Goal: Find specific page/section: Find specific page/section

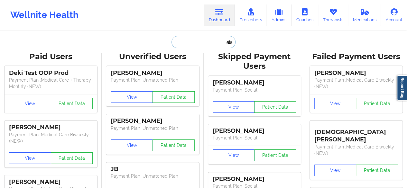
click at [196, 44] on input "text" at bounding box center [203, 42] width 64 height 12
click at [326, 19] on link "Therapists" at bounding box center [333, 15] width 30 height 21
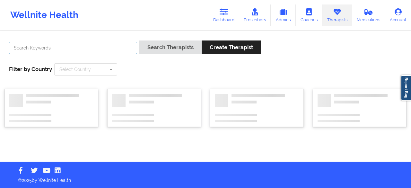
click at [53, 45] on input "text" at bounding box center [73, 48] width 128 height 12
paste input "[PERSON_NAME]"
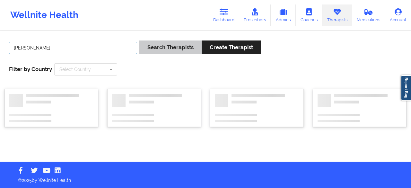
type input "[PERSON_NAME]"
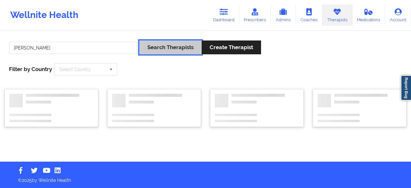
click at [155, 44] on button "Search Therapists" at bounding box center [171, 48] width 62 height 14
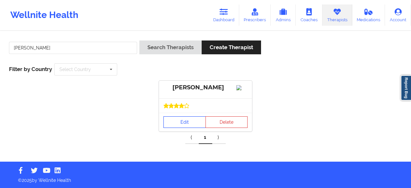
click at [179, 128] on link "Edit" at bounding box center [185, 122] width 42 height 12
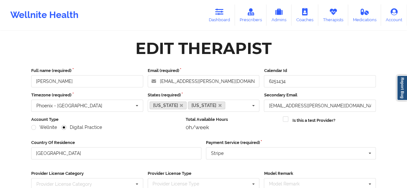
scroll to position [100, 0]
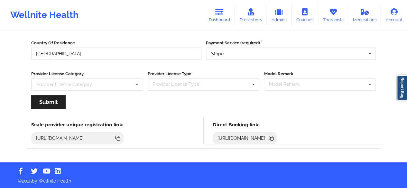
click at [272, 137] on icon at bounding box center [270, 137] width 3 height 3
click at [229, 14] on link "Dashboard" at bounding box center [219, 15] width 31 height 21
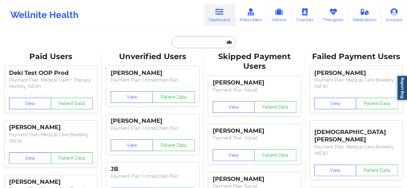
click at [217, 46] on input "text" at bounding box center [203, 42] width 64 height 12
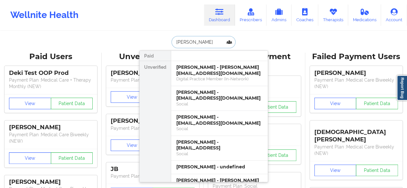
type input "[PERSON_NAME]"
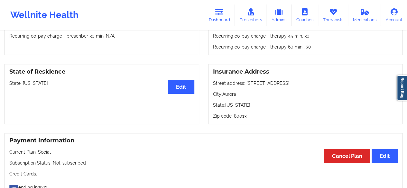
scroll to position [244, 0]
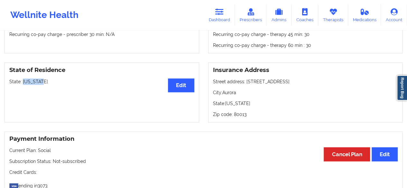
drag, startPoint x: 23, startPoint y: 83, endPoint x: 77, endPoint y: 81, distance: 54.0
click at [77, 81] on p "State: [US_STATE]" at bounding box center [101, 81] width 185 height 6
copy p "[US_STATE]"
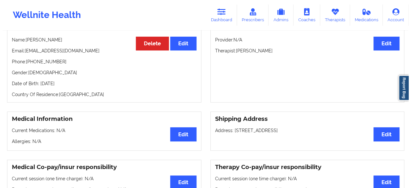
scroll to position [0, 0]
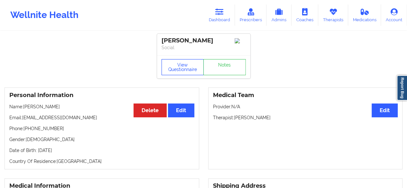
drag, startPoint x: 409, startPoint y: 73, endPoint x: 191, endPoint y: 73, distance: 218.3
click at [191, 73] on button "View Questionnaire" at bounding box center [182, 67] width 42 height 16
click at [191, 73] on div "View Questionnaire Notes" at bounding box center [203, 67] width 84 height 16
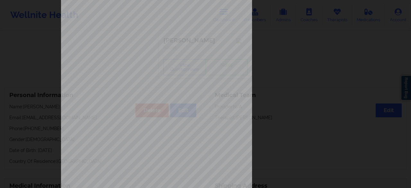
scroll to position [118, 0]
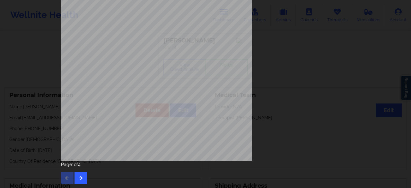
click at [74, 184] on div "[STREET_ADDRESS] What state do you live in ? [US_STATE] Full Name [PERSON_NAME]…" at bounding box center [206, 37] width 298 height 302
click at [78, 178] on icon "button" at bounding box center [80, 178] width 5 height 4
click at [86, 172] on div "Page 2 of 4" at bounding box center [205, 172] width 289 height 23
click at [79, 178] on icon "button" at bounding box center [80, 178] width 5 height 4
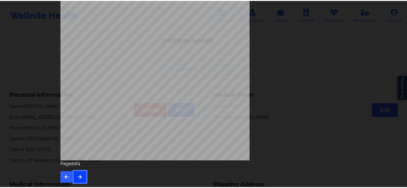
scroll to position [0, 0]
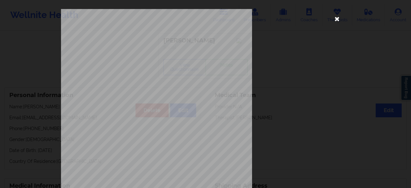
click at [336, 20] on icon at bounding box center [337, 19] width 10 height 10
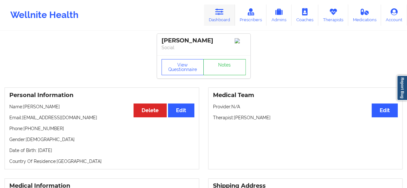
click at [223, 14] on icon at bounding box center [219, 11] width 8 height 7
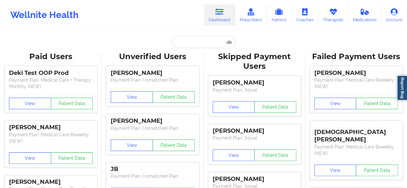
click at [188, 40] on input "text" at bounding box center [203, 42] width 64 height 12
paste input "[PERSON_NAME]"
type input "[PERSON_NAME]"
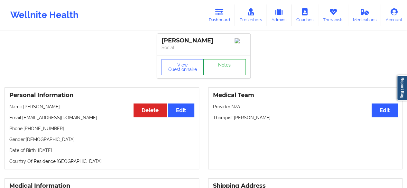
click at [217, 68] on link "Notes" at bounding box center [224, 67] width 42 height 16
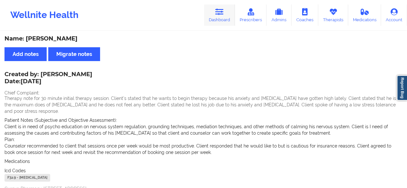
click at [214, 17] on link "Dashboard" at bounding box center [219, 15] width 31 height 21
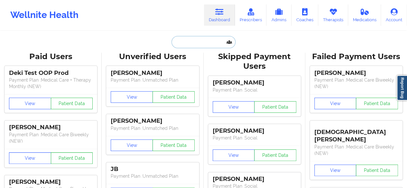
click at [194, 44] on input "text" at bounding box center [203, 42] width 64 height 12
paste input "[PERSON_NAME]"
type input "[PERSON_NAME]"
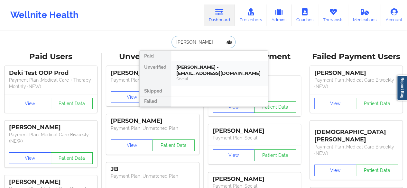
click at [191, 76] on div "Social" at bounding box center [219, 78] width 86 height 5
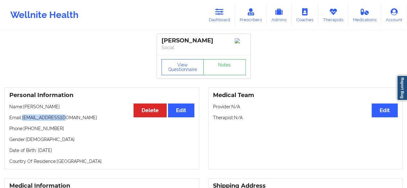
drag, startPoint x: 23, startPoint y: 119, endPoint x: 64, endPoint y: 120, distance: 41.8
click at [64, 120] on p "Email: [EMAIL_ADDRESS][DOMAIN_NAME]" at bounding box center [101, 117] width 185 height 6
copy p "[EMAIL_ADDRESS][DOMAIN_NAME]"
drag, startPoint x: 29, startPoint y: 131, endPoint x: 67, endPoint y: 129, distance: 38.3
click at [67, 129] on p "Phone: [PHONE_NUMBER]" at bounding box center [101, 128] width 185 height 6
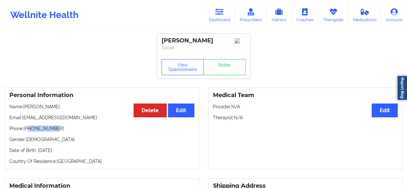
copy p "8622767940"
drag, startPoint x: 23, startPoint y: 120, endPoint x: 82, endPoint y: 115, distance: 59.3
click at [82, 115] on div "Personal Information Edit Delete Name: [PERSON_NAME] Email: [EMAIL_ADDRESS][DOM…" at bounding box center [102, 128] width 194 height 82
click at [218, 14] on icon at bounding box center [219, 11] width 8 height 7
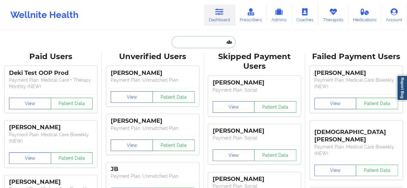
click at [179, 41] on input "text" at bounding box center [203, 42] width 64 height 12
paste input "[PHONE_NUMBER]"
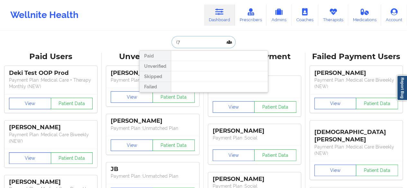
type input "("
type input "I"
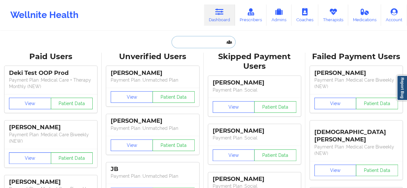
paste input "[PERSON_NAME][EMAIL_ADDRESS][PERSON_NAME][DOMAIN_NAME]"
type input "[PERSON_NAME][EMAIL_ADDRESS][PERSON_NAME][DOMAIN_NAME]"
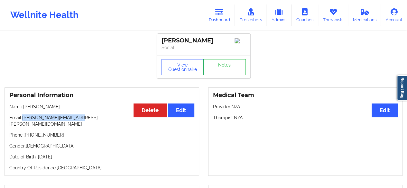
drag, startPoint x: 23, startPoint y: 121, endPoint x: 107, endPoint y: 122, distance: 83.9
click at [107, 122] on p "Email: [PERSON_NAME][EMAIL_ADDRESS][PERSON_NAME][DOMAIN_NAME]" at bounding box center [101, 120] width 185 height 13
copy p "[PERSON_NAME][EMAIL_ADDRESS][PERSON_NAME][DOMAIN_NAME]"
